Goal: Task Accomplishment & Management: Complete application form

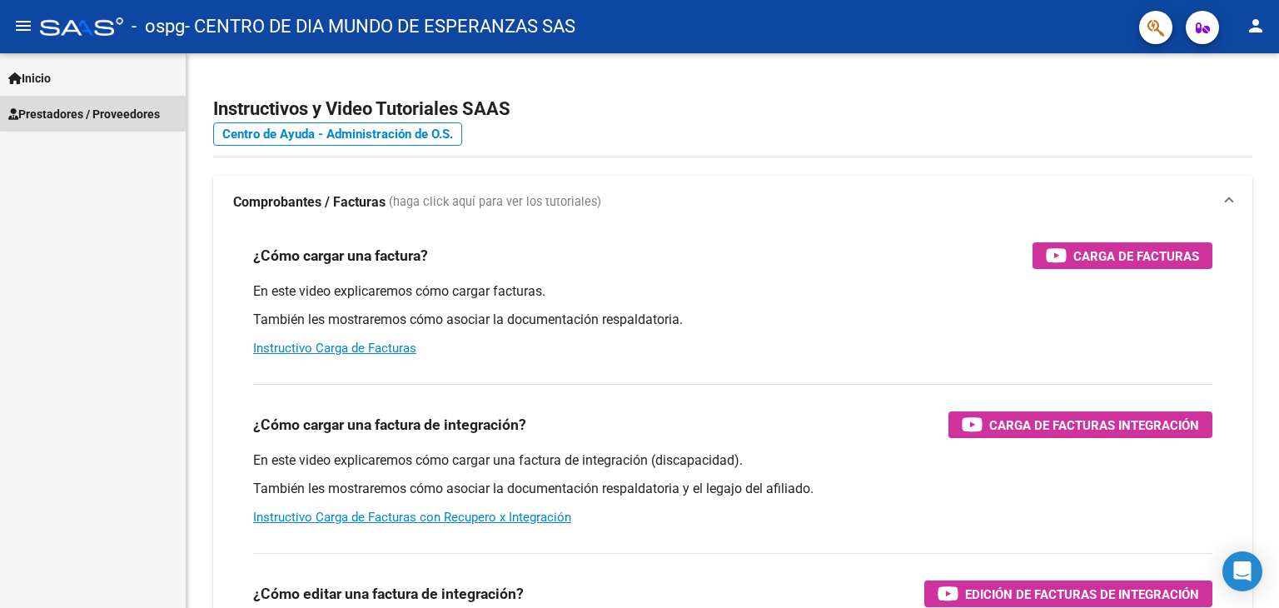
click at [116, 102] on link "Prestadores / Proveedores" at bounding box center [93, 114] width 186 height 36
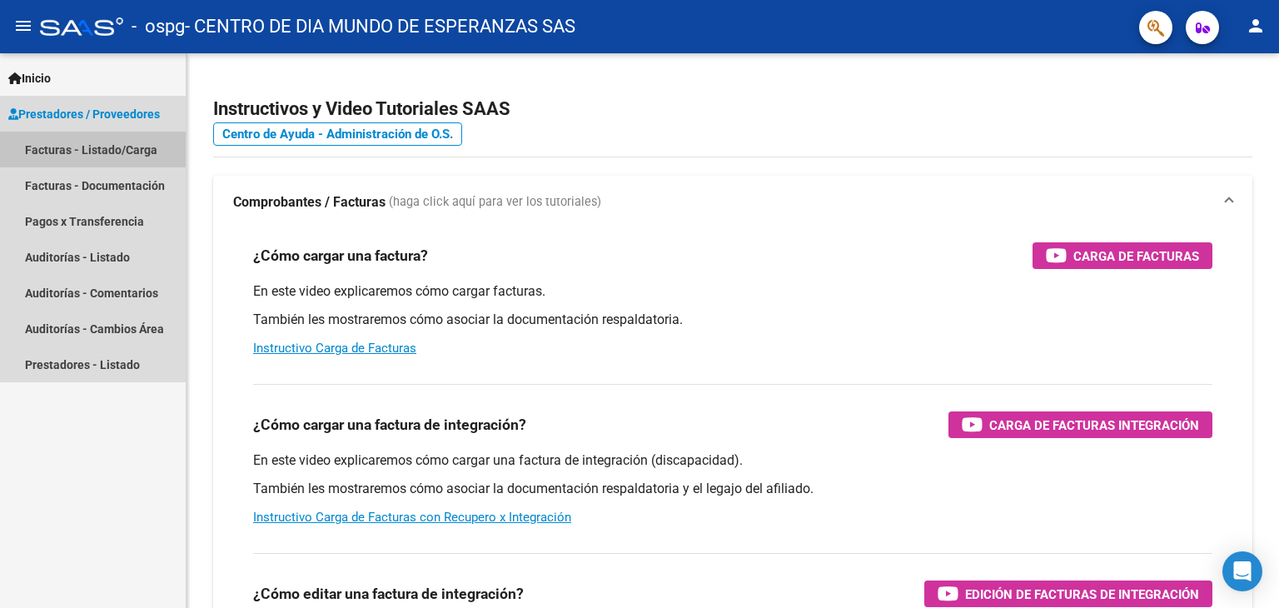
click at [117, 142] on link "Facturas - Listado/Carga" at bounding box center [93, 150] width 186 height 36
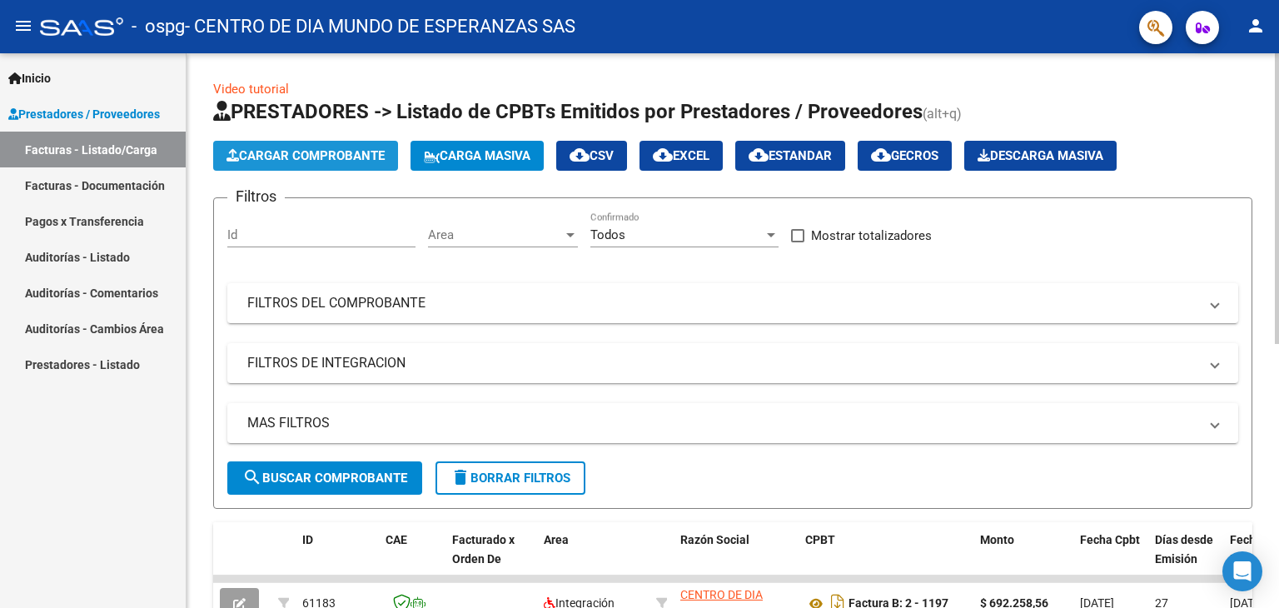
click at [362, 158] on span "Cargar Comprobante" at bounding box center [306, 155] width 158 height 15
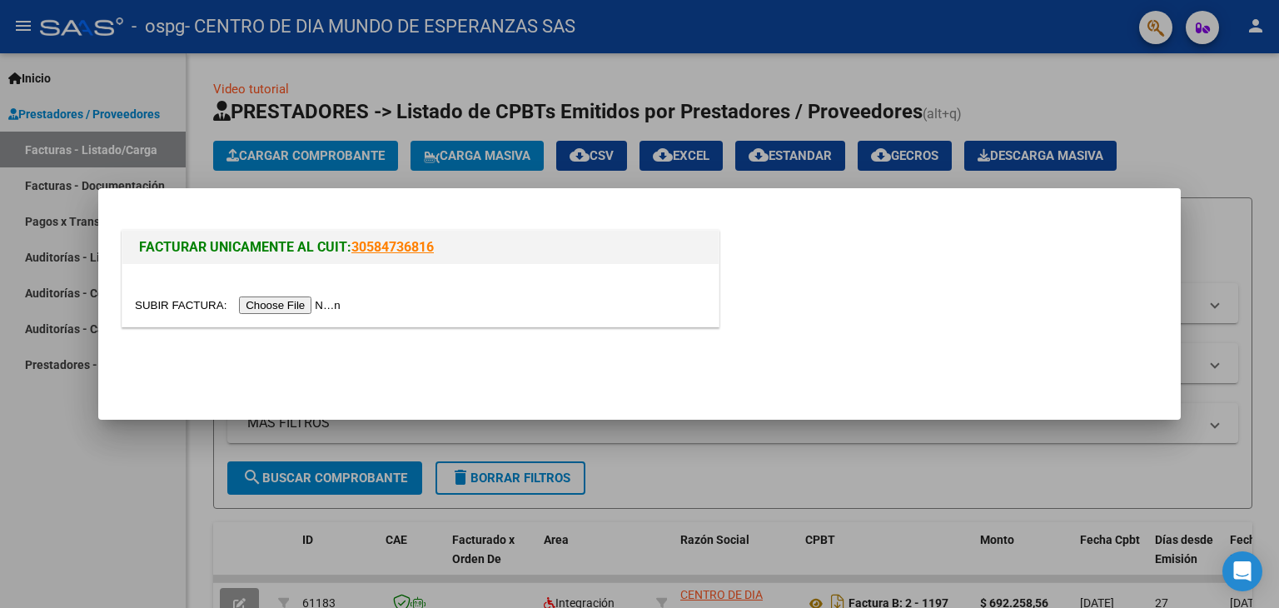
click at [306, 298] on input "file" at bounding box center [240, 305] width 211 height 17
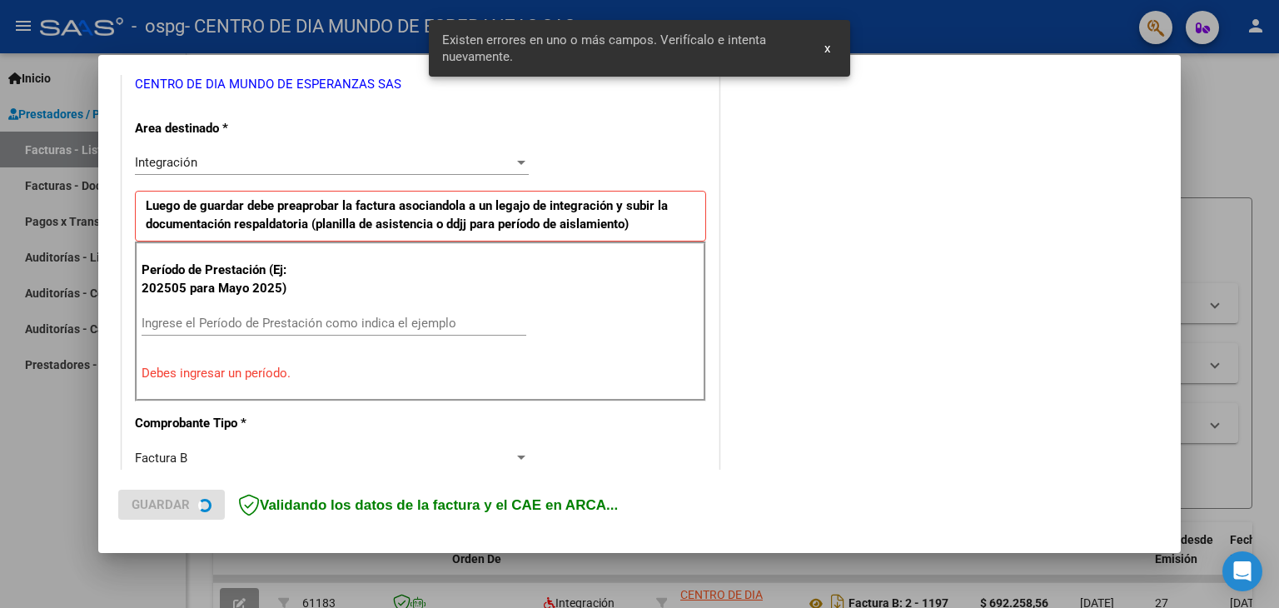
scroll to position [350, 0]
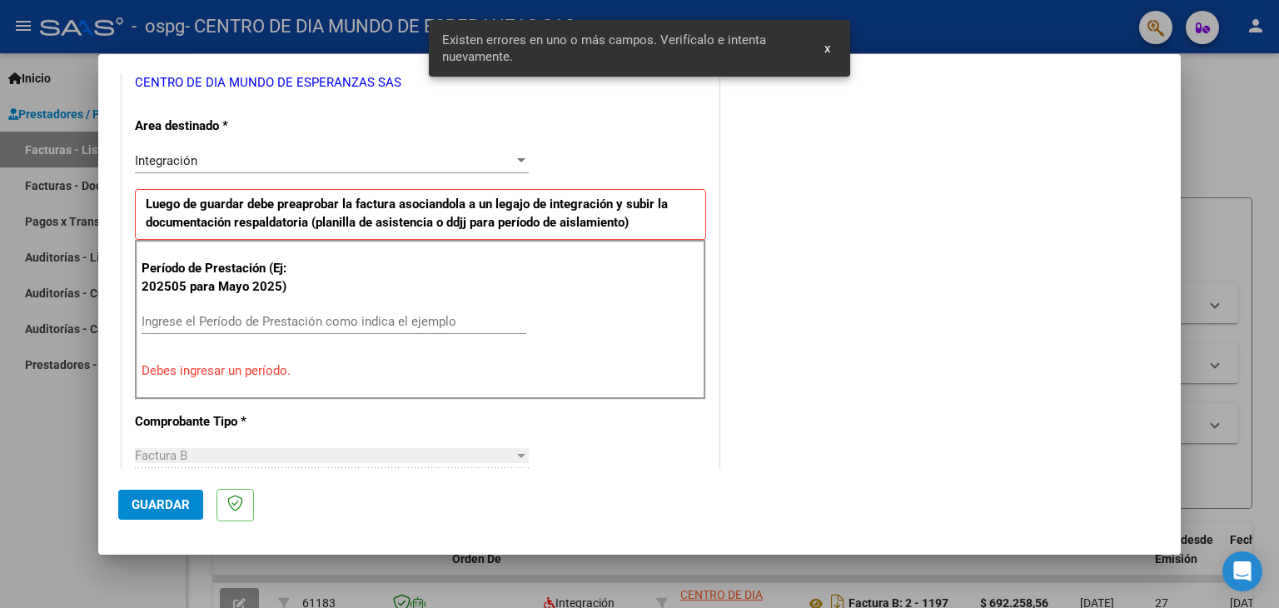
click at [300, 309] on div "Ingrese el Período de Prestación como indica el ejemplo" at bounding box center [334, 321] width 385 height 25
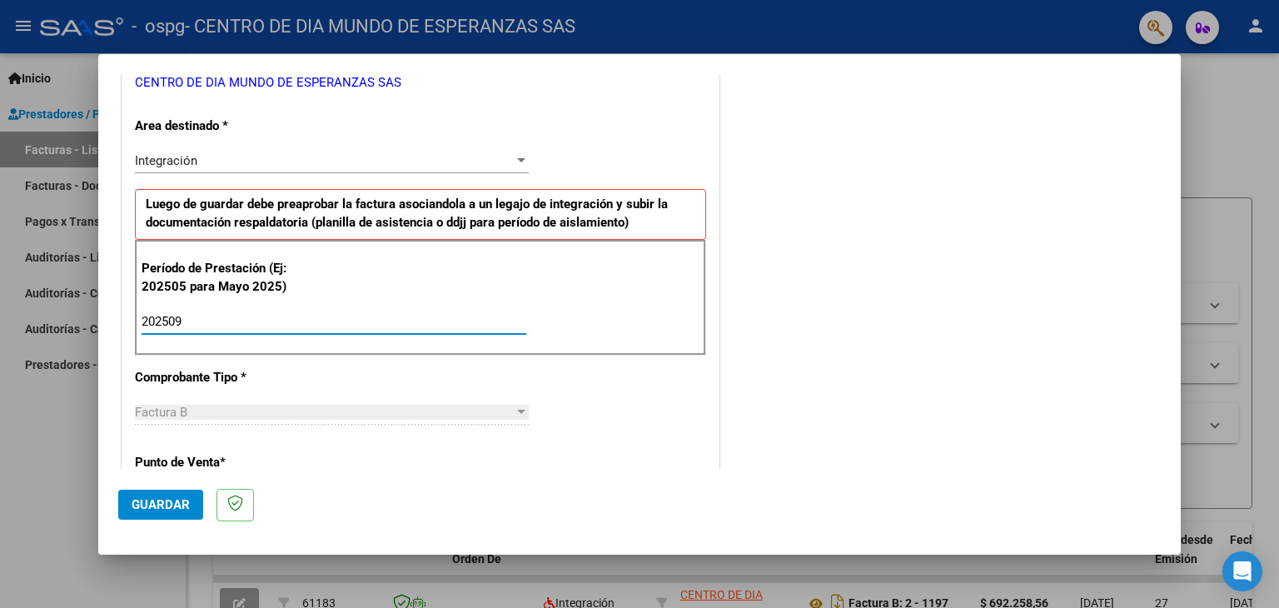
type input "202509"
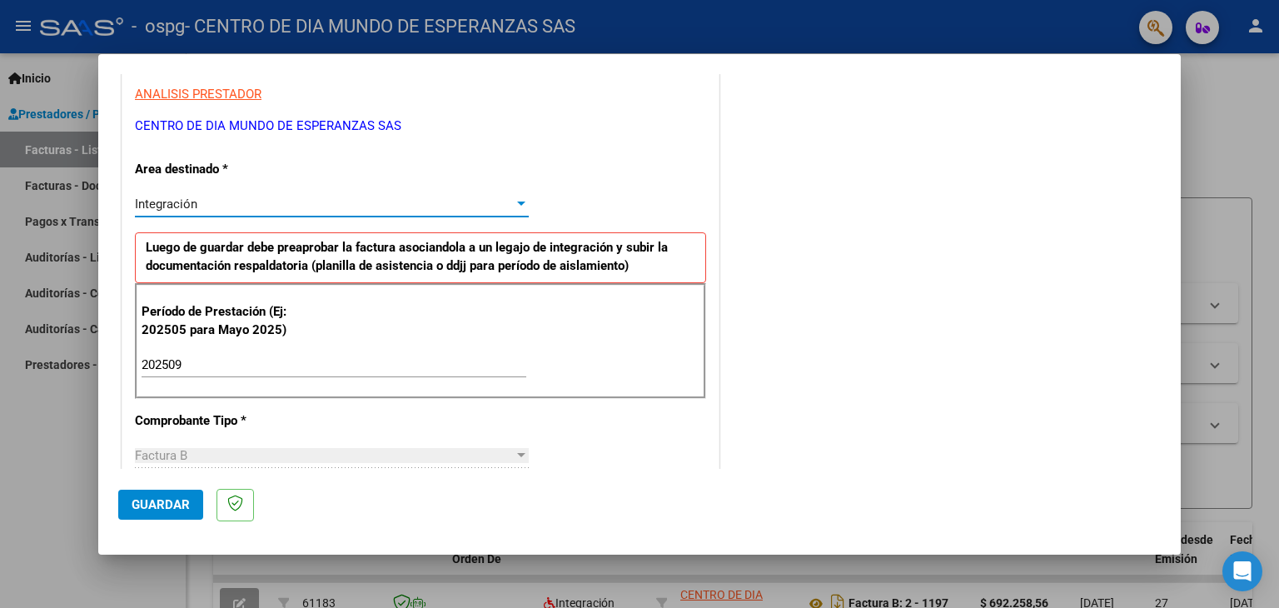
click at [523, 205] on div at bounding box center [521, 203] width 15 height 13
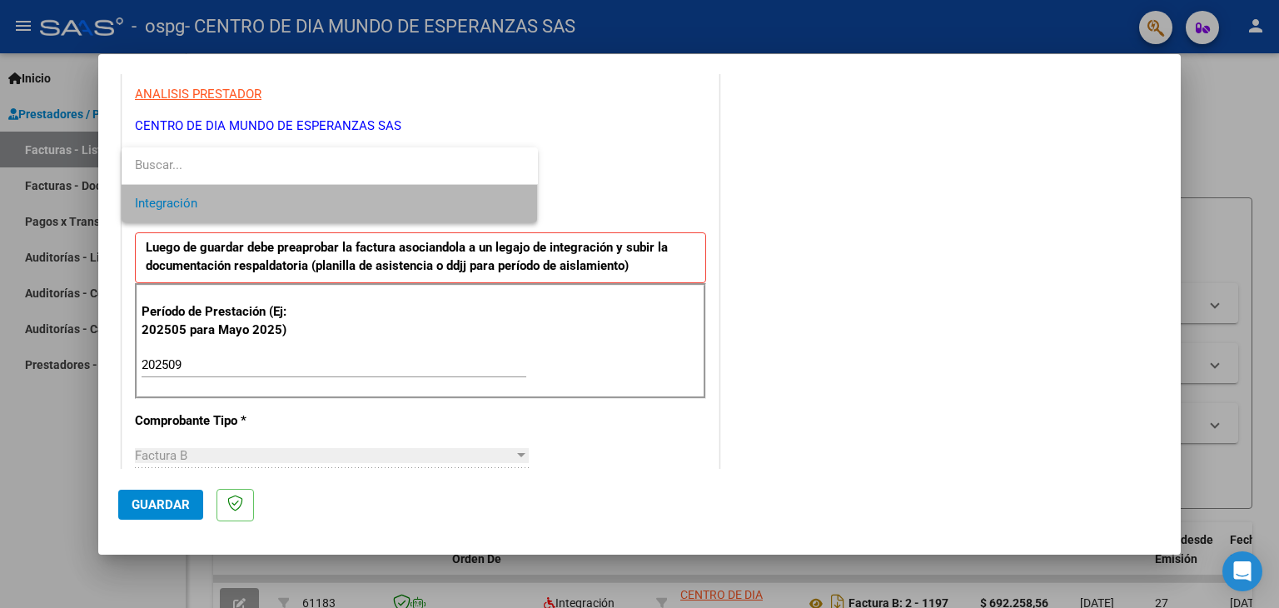
click at [466, 214] on span "Integración" at bounding box center [330, 203] width 390 height 37
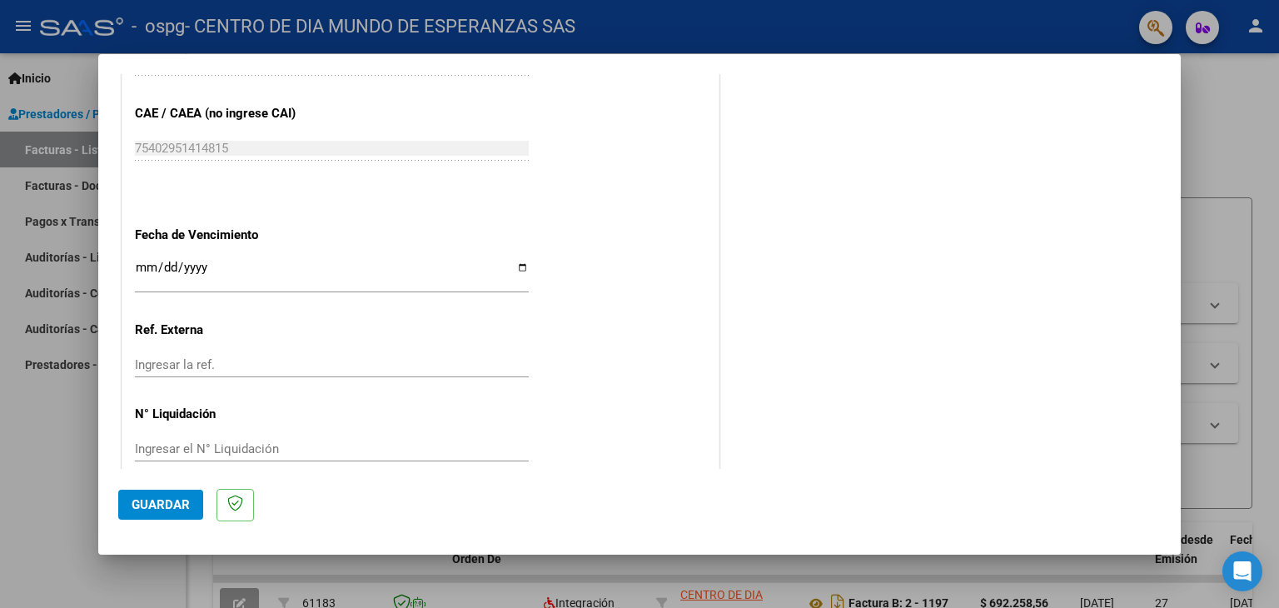
scroll to position [1069, 0]
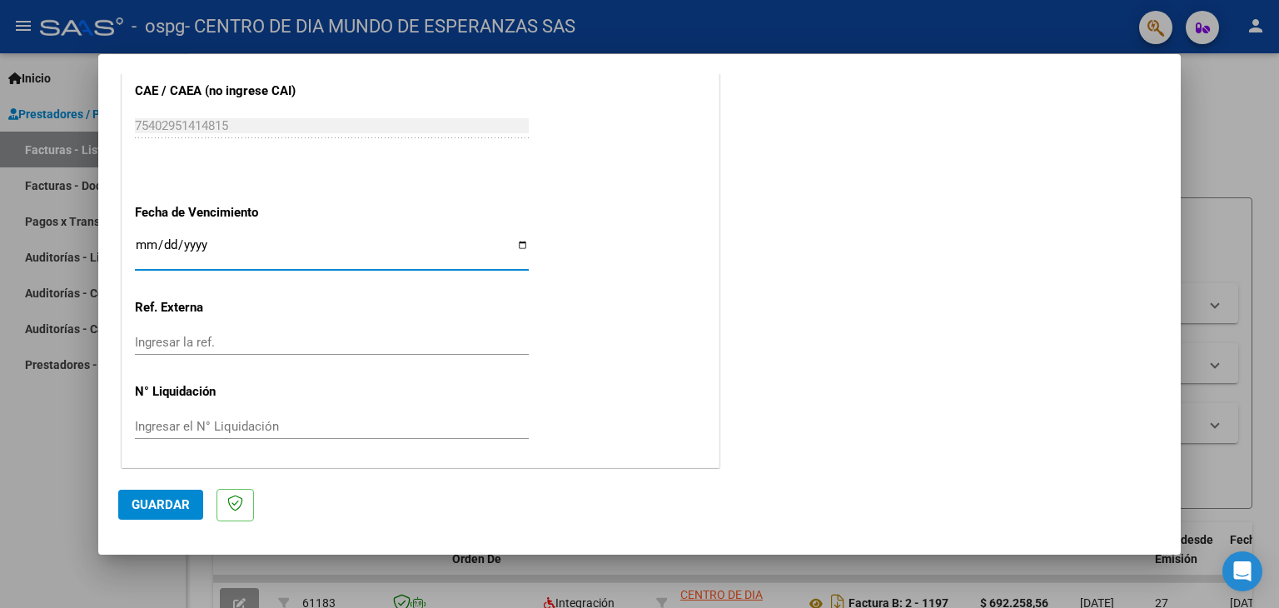
click at [517, 238] on input "Ingresar la fecha" at bounding box center [332, 251] width 394 height 27
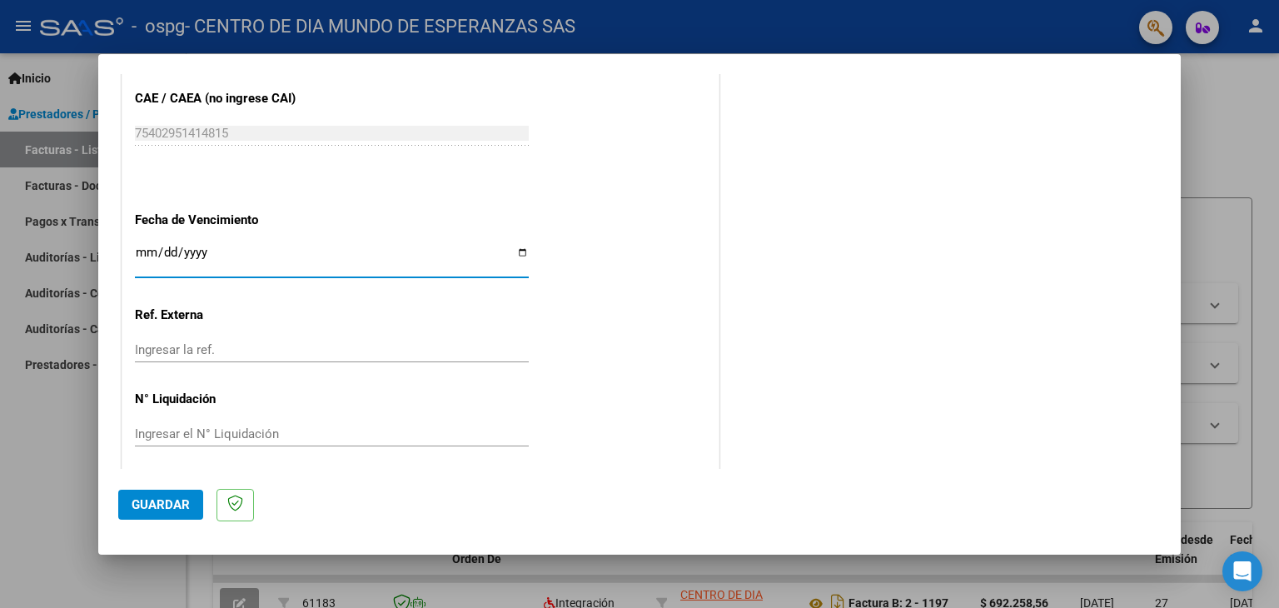
scroll to position [1062, 0]
click at [517, 252] on input "[DATE]" at bounding box center [332, 258] width 394 height 27
type input "[DATE]"
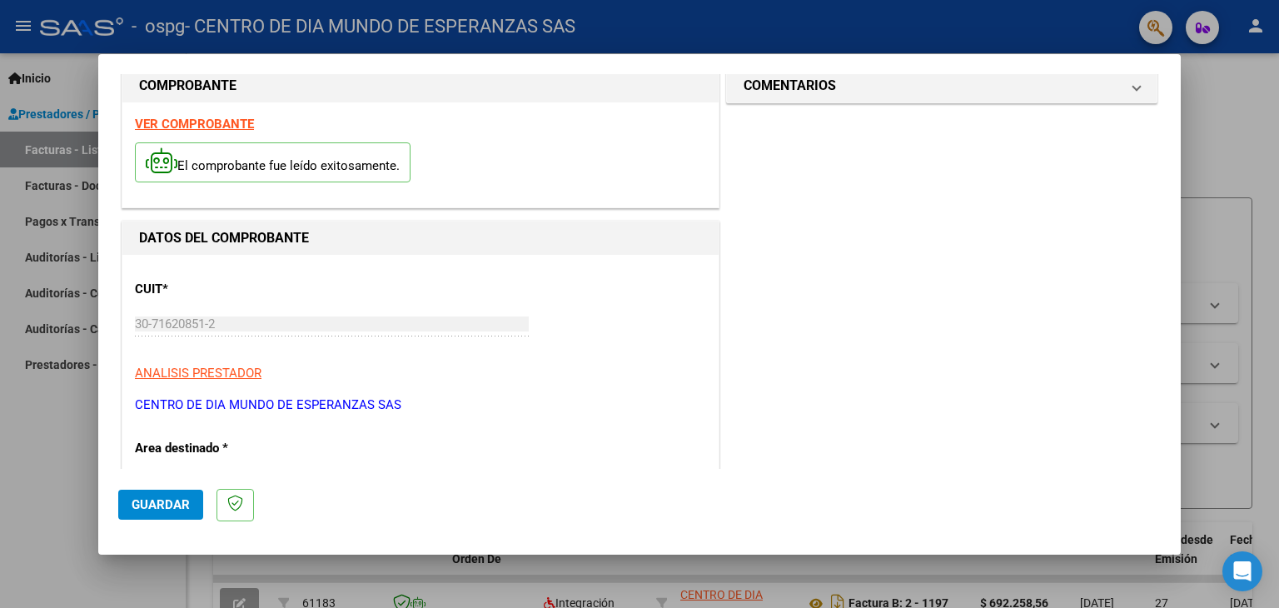
scroll to position [0, 0]
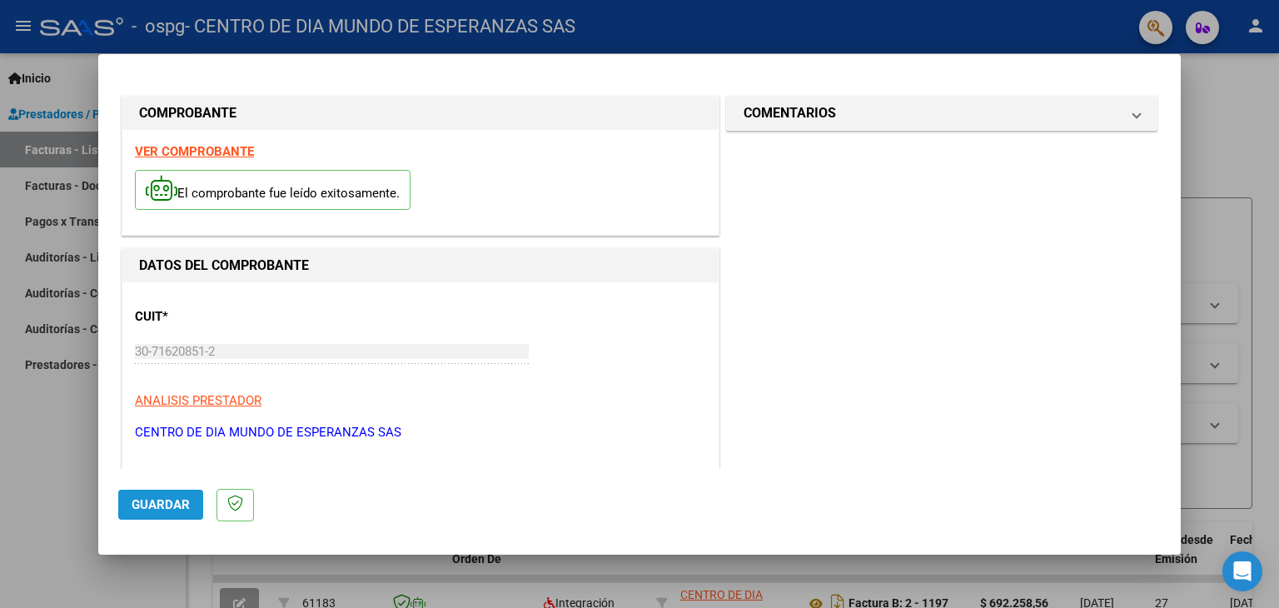
click at [146, 498] on span "Guardar" at bounding box center [161, 504] width 58 height 15
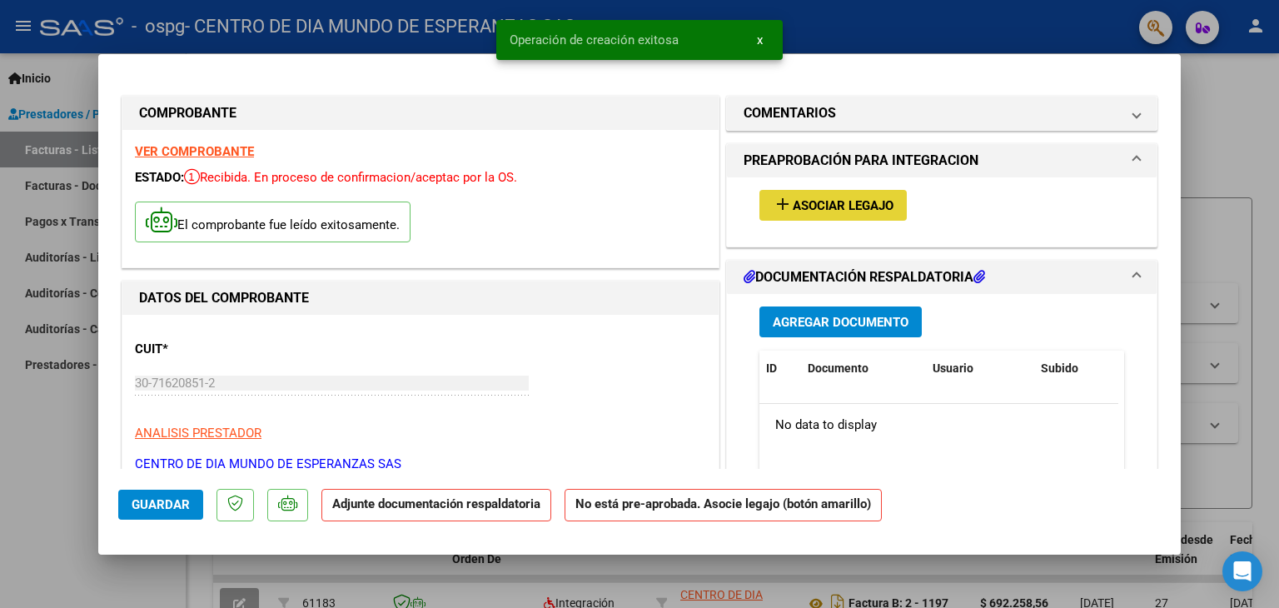
click at [833, 203] on span "Asociar Legajo" at bounding box center [843, 205] width 101 height 15
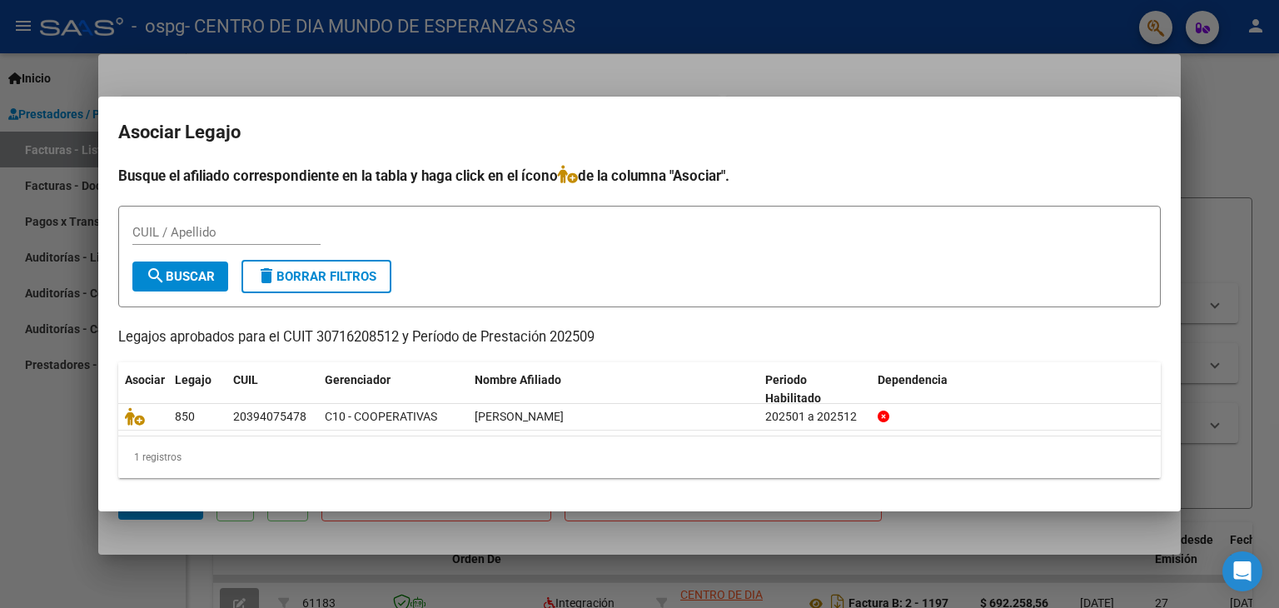
click at [671, 91] on div at bounding box center [639, 304] width 1279 height 608
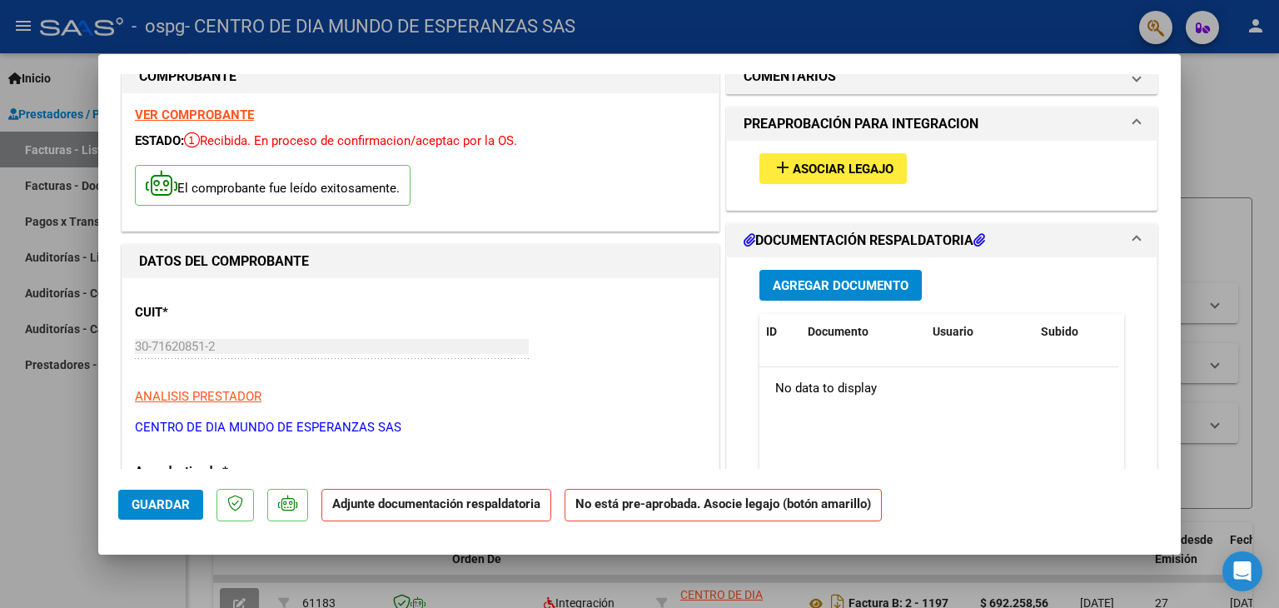
scroll to position [33, 0]
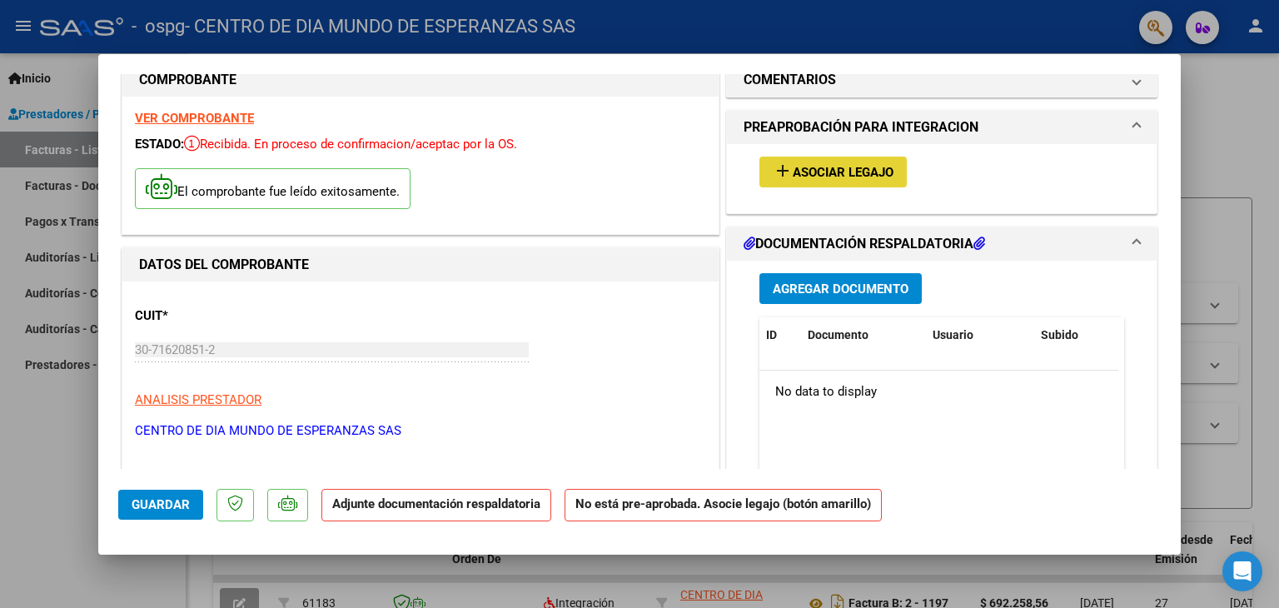
click at [843, 167] on span "Asociar Legajo" at bounding box center [843, 172] width 101 height 15
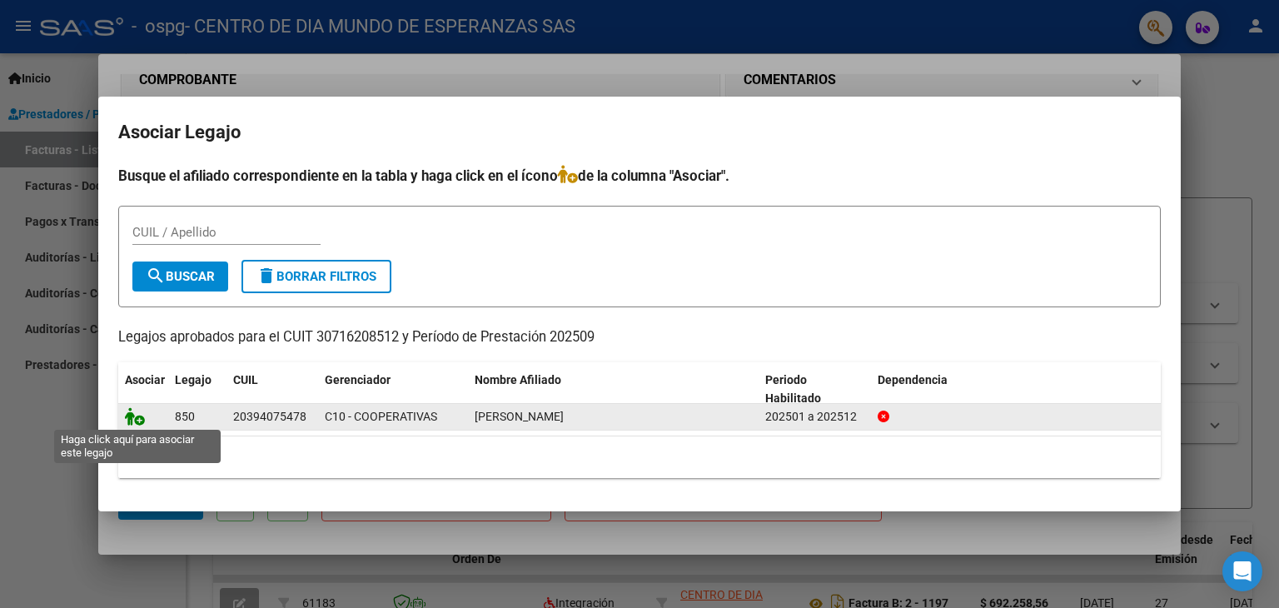
click at [135, 421] on icon at bounding box center [135, 416] width 20 height 18
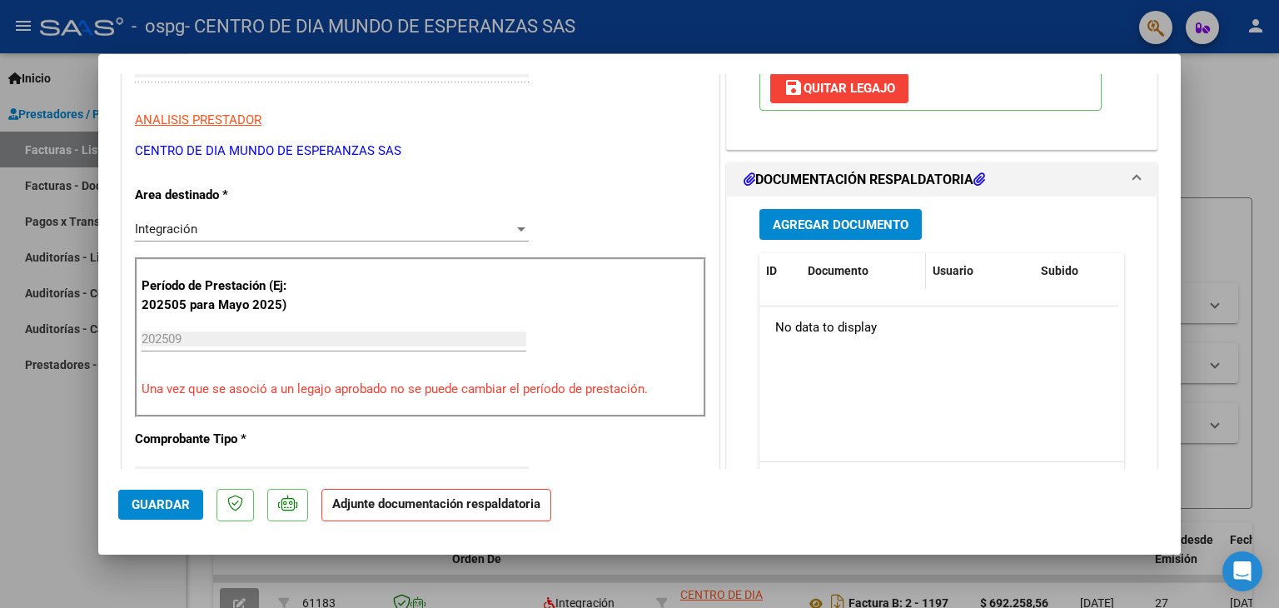
scroll to position [313, 0]
click at [856, 213] on button "Agregar Documento" at bounding box center [841, 224] width 162 height 31
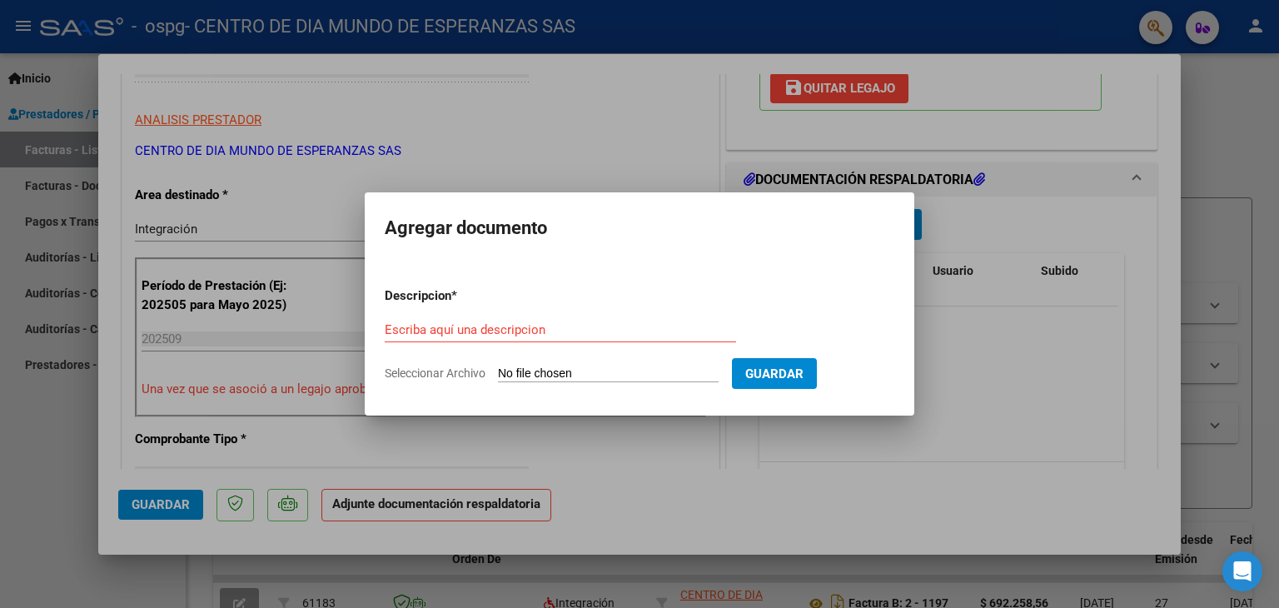
click at [607, 375] on input "Seleccionar Archivo" at bounding box center [608, 375] width 221 height 16
type input "C:\fakepath\PA [DATE] [PERSON_NAME].pdf"
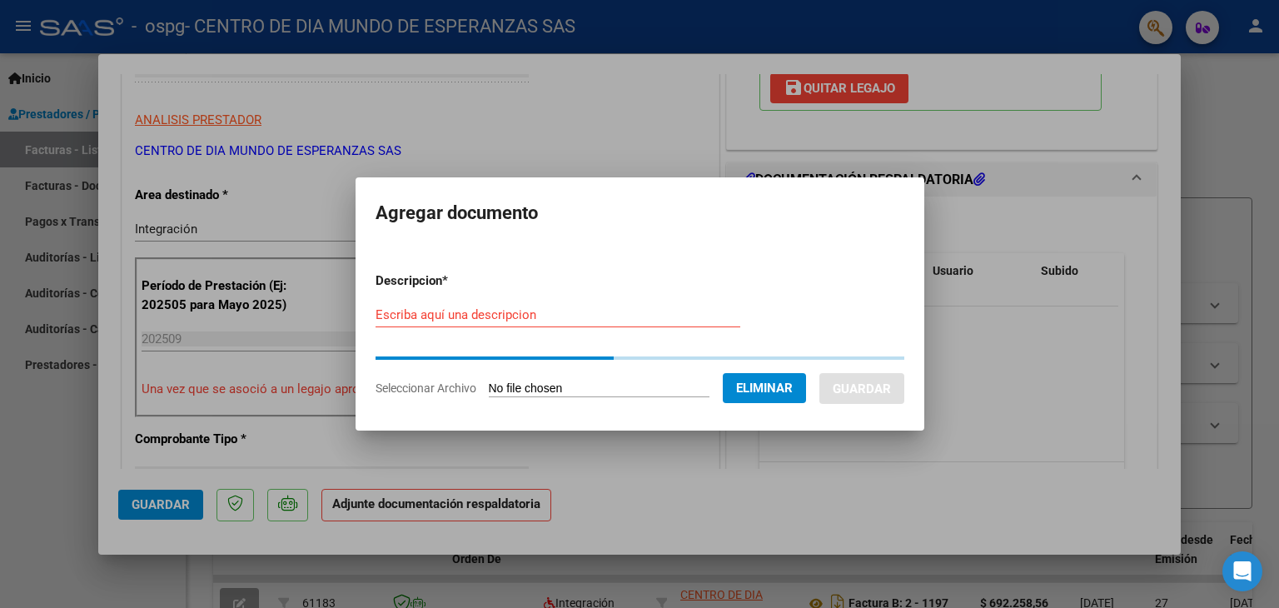
click at [426, 317] on div "Escriba aquí una descripcion" at bounding box center [558, 314] width 365 height 25
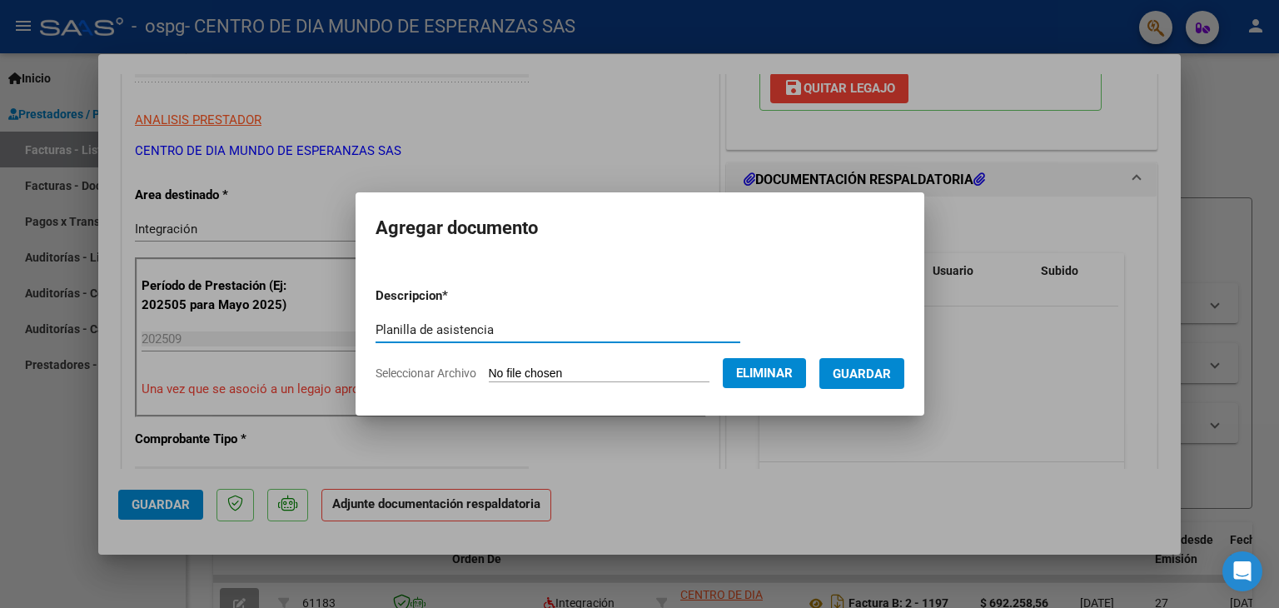
type input "Planilla de asistencia"
click at [876, 387] on button "Guardar" at bounding box center [862, 373] width 85 height 31
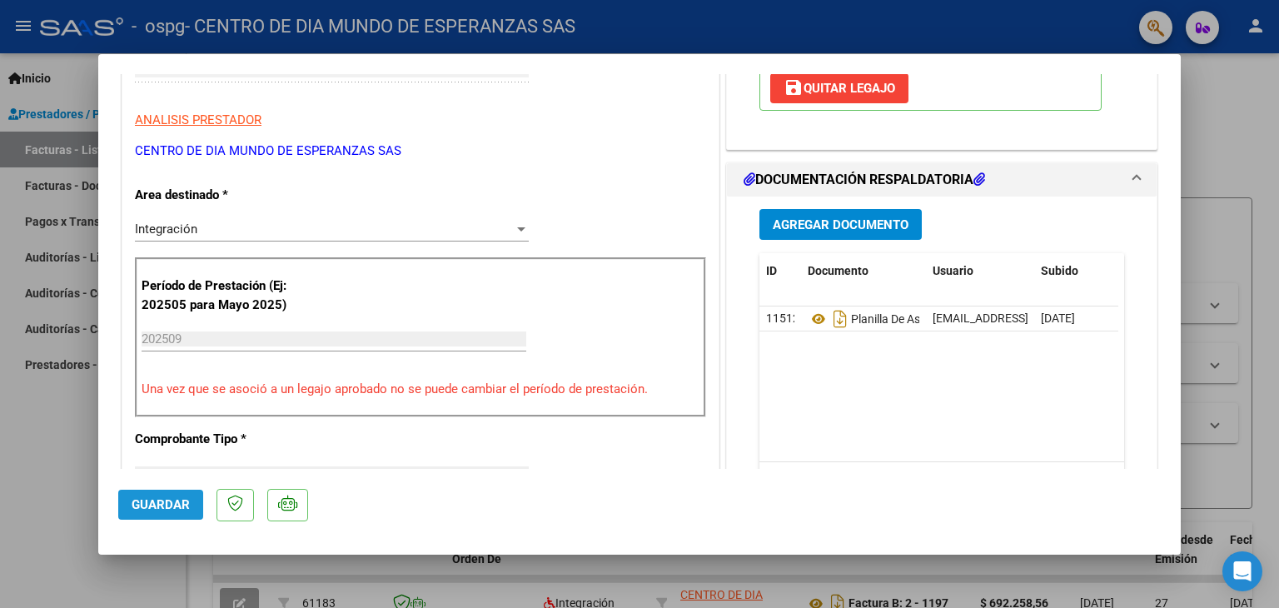
click at [162, 516] on button "Guardar" at bounding box center [160, 505] width 85 height 30
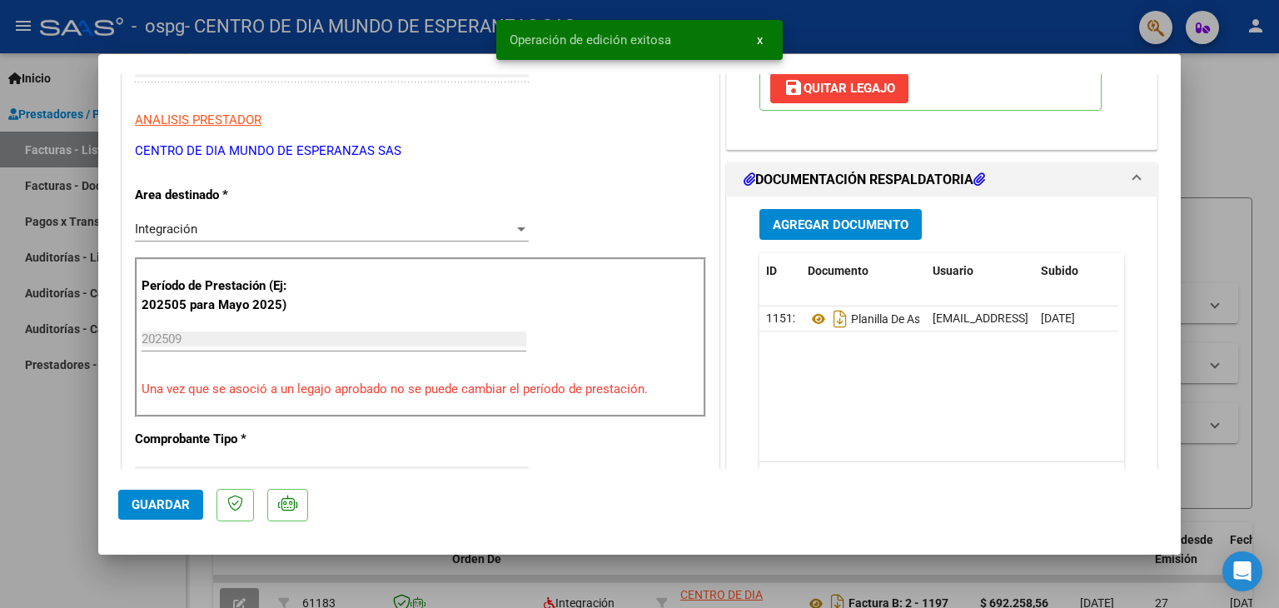
click at [1263, 133] on div at bounding box center [639, 304] width 1279 height 608
type input "$ 0,00"
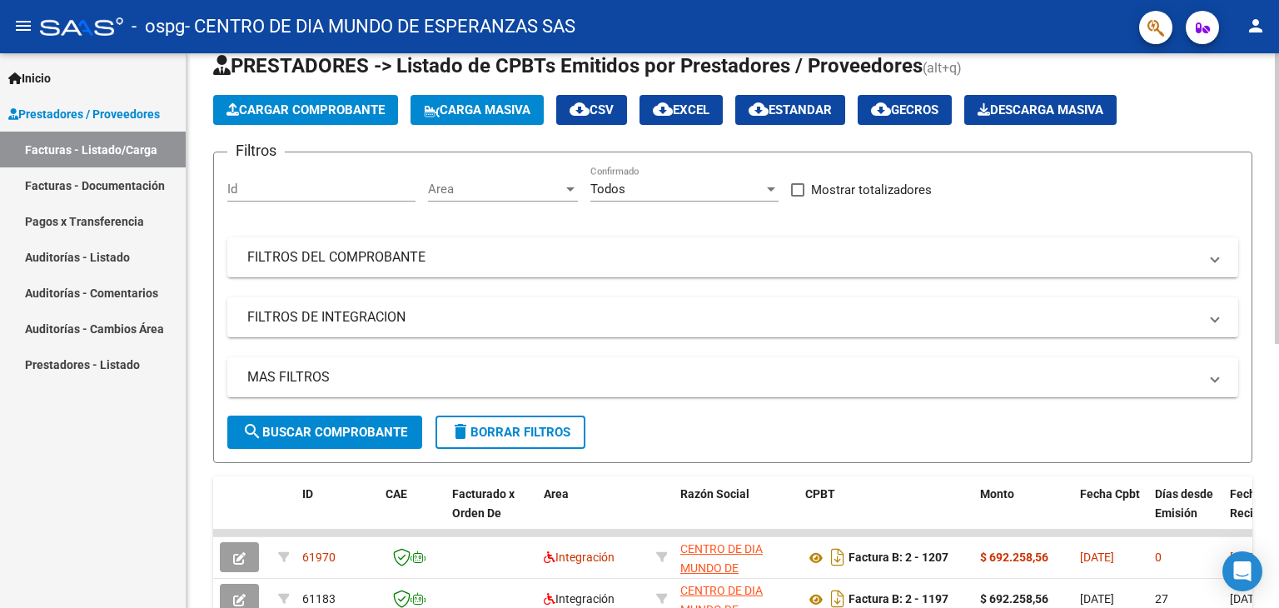
scroll to position [0, 0]
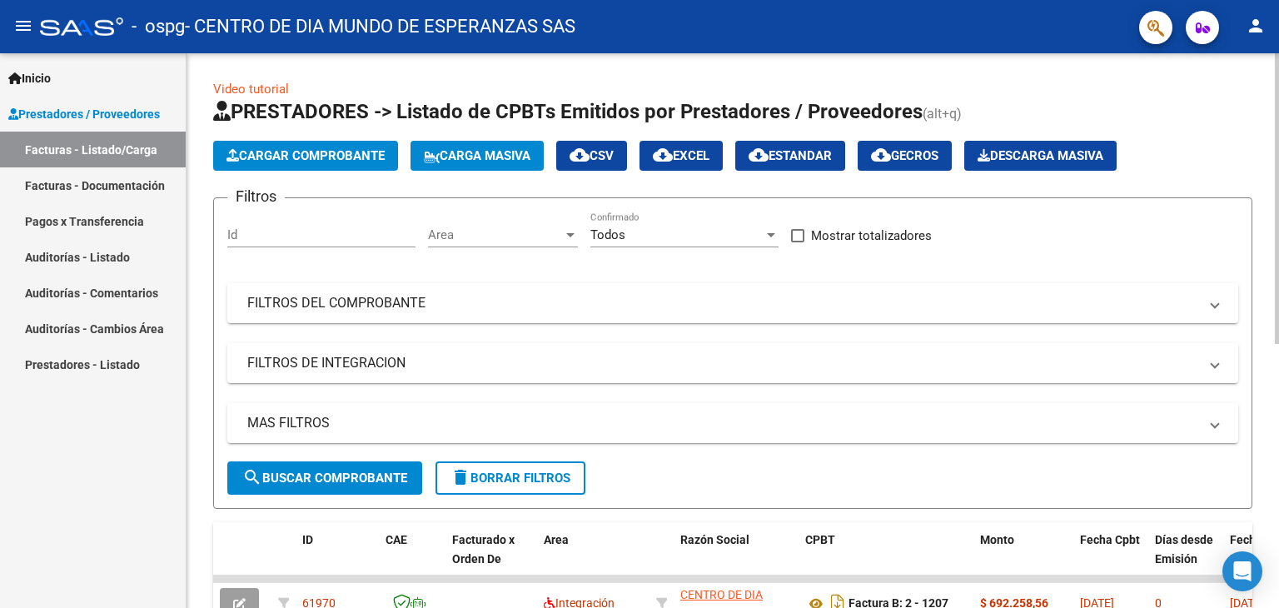
click at [247, 112] on span "PRESTADORES -> Listado de CPBTs Emitidos por Prestadores / Proveedores" at bounding box center [568, 111] width 710 height 23
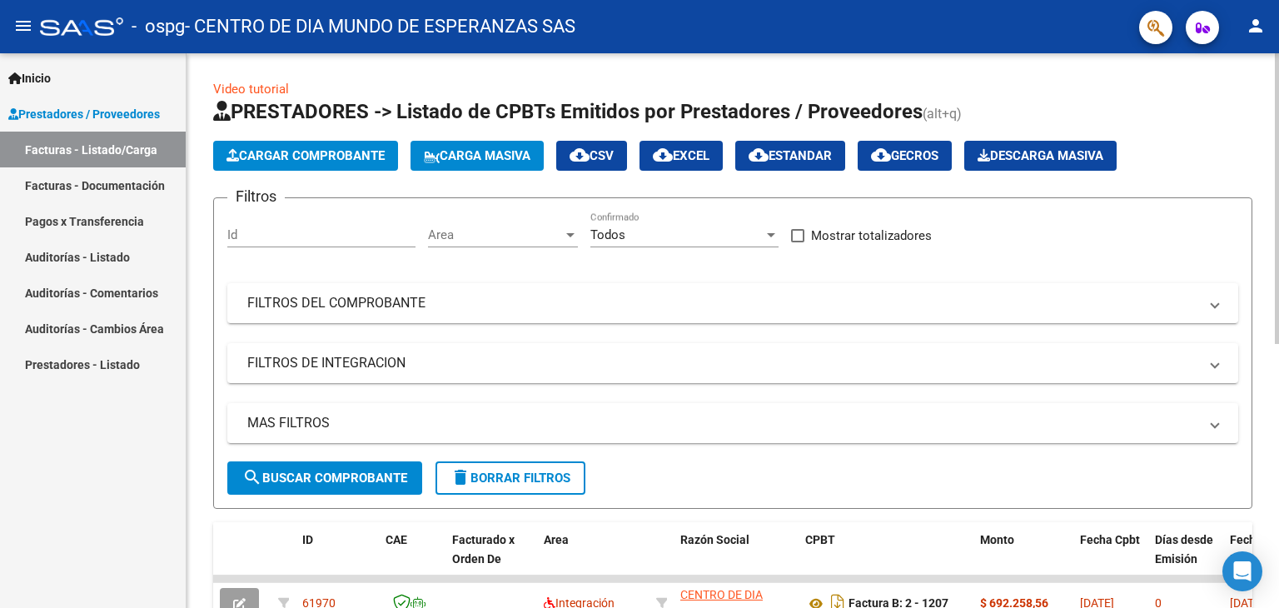
click at [235, 107] on span "PRESTADORES -> Listado de CPBTs Emitidos por Prestadores / Proveedores" at bounding box center [568, 111] width 710 height 23
drag, startPoint x: 235, startPoint y: 107, endPoint x: 920, endPoint y: 117, distance: 685.6
click at [920, 117] on span "PRESTADORES -> Listado de CPBTs Emitidos por Prestadores / Proveedores" at bounding box center [568, 111] width 710 height 23
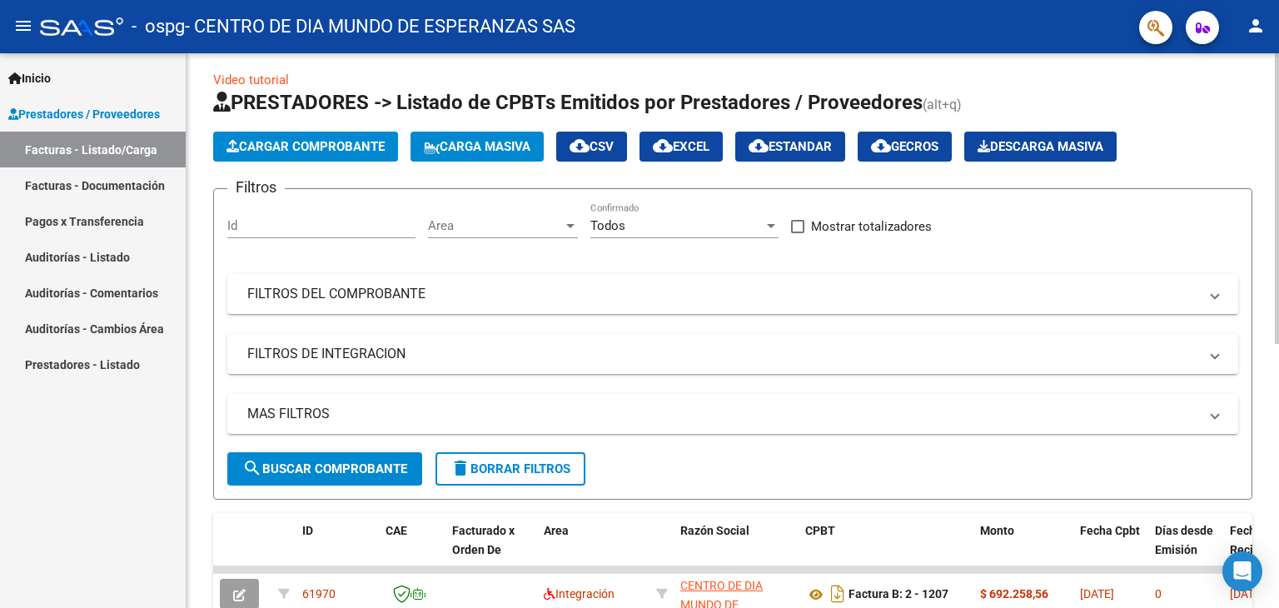
scroll to position [7, 0]
